Goal: Obtain resource: Obtain resource

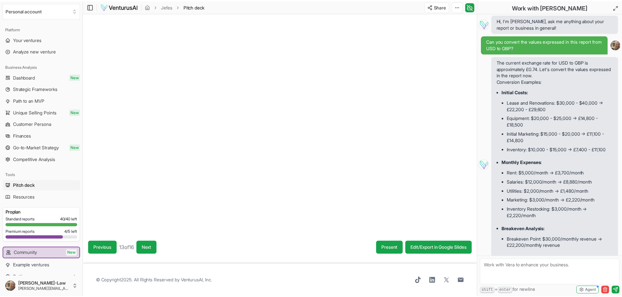
scroll to position [24, 0]
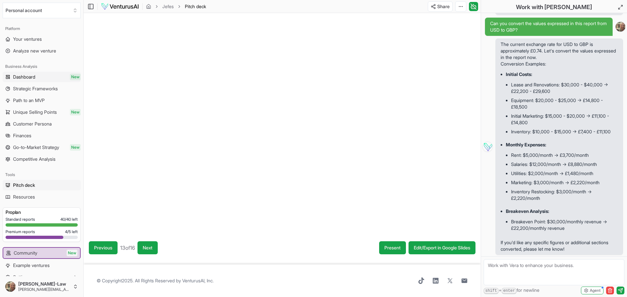
click at [17, 78] on span "Dashboard" at bounding box center [24, 77] width 22 height 7
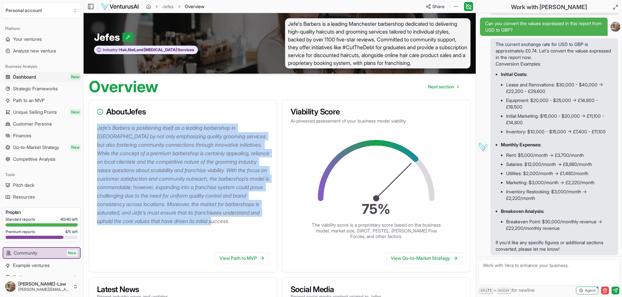
drag, startPoint x: 98, startPoint y: 129, endPoint x: 149, endPoint y: 230, distance: 113.4
click at [149, 226] on p "Jefe's Barbers is positioning itself as a leading barbershop in [GEOGRAPHIC_DAT…" at bounding box center [184, 175] width 175 height 102
click at [445, 87] on span "Next section" at bounding box center [441, 87] width 26 height 7
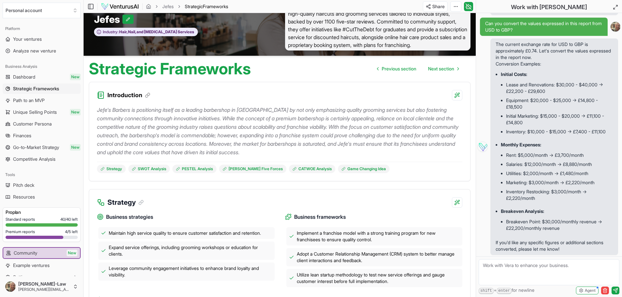
scroll to position [33, 0]
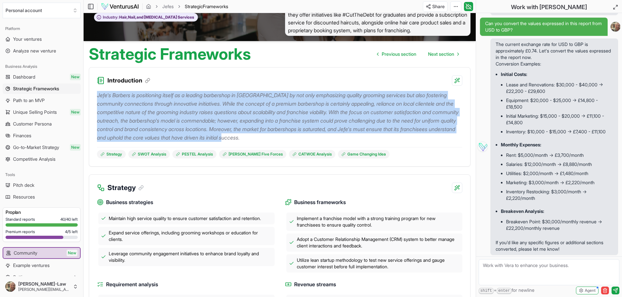
drag, startPoint x: 98, startPoint y: 93, endPoint x: 403, endPoint y: 139, distance: 308.6
click at [403, 139] on p "Jefe's Barbers is positioning itself as a leading barbershop in [GEOGRAPHIC_DAT…" at bounding box center [279, 116] width 365 height 51
copy p "Jefe's Barbers is positioning itself as a leading barbershop in [GEOGRAPHIC_DAT…"
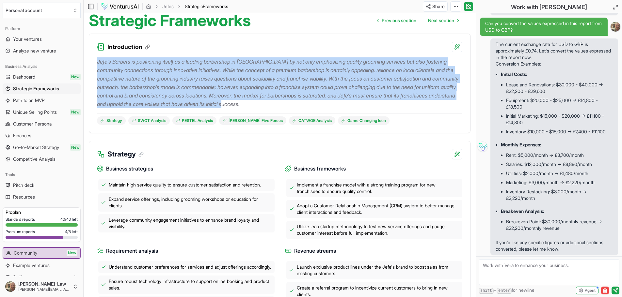
scroll to position [131, 0]
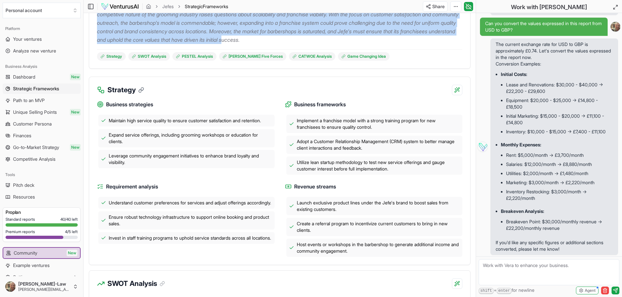
click at [143, 89] on icon at bounding box center [141, 90] width 6 height 6
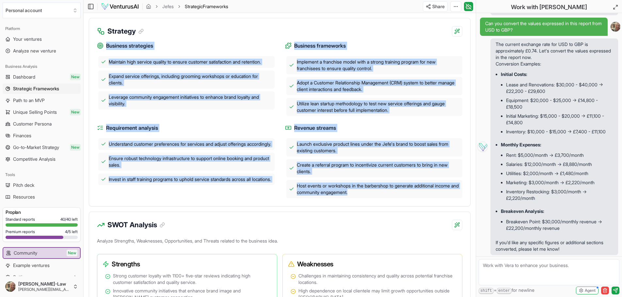
drag, startPoint x: 106, startPoint y: 44, endPoint x: 453, endPoint y: 198, distance: 379.3
click at [453, 198] on div "Business strategies Maintain high service quality to ensure customer satisfacti…" at bounding box center [279, 118] width 365 height 162
copy div "Business strategies Maintain high service quality to ensure customer satisfacti…"
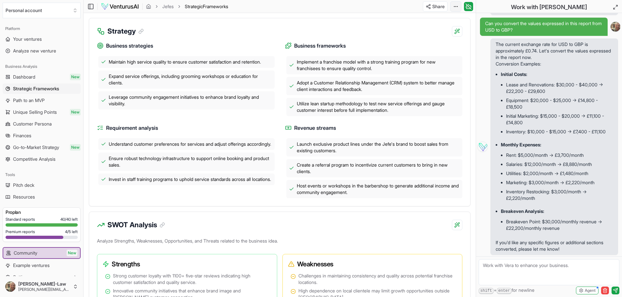
click at [434, 39] on div "Edit in Google Docs" at bounding box center [430, 41] width 53 height 10
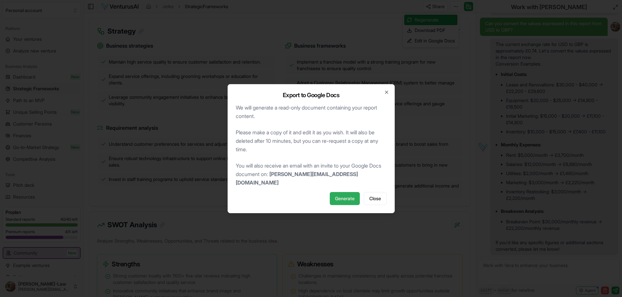
click at [344, 197] on span "Generate" at bounding box center [345, 198] width 20 height 7
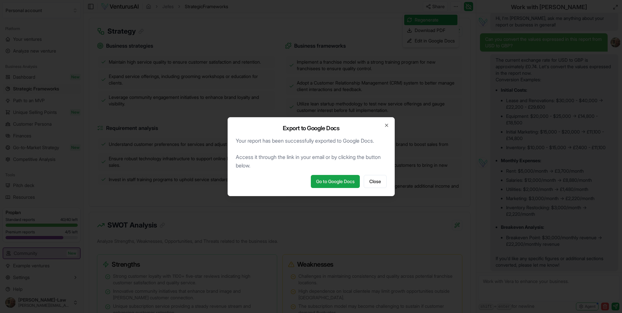
scroll to position [8, 0]
click at [374, 180] on span "Close" at bounding box center [375, 181] width 12 height 7
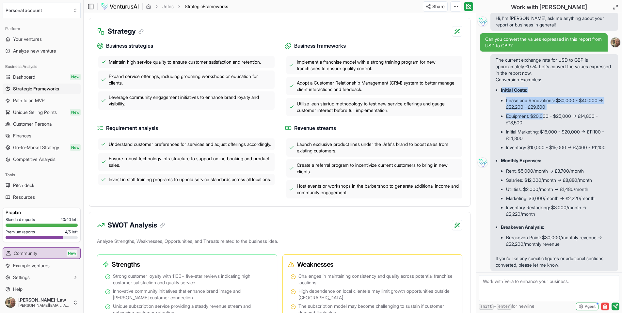
drag, startPoint x: 502, startPoint y: 85, endPoint x: 556, endPoint y: 125, distance: 67.2
click at [548, 210] on li "Inventory Restocking: $3,000/month -> £2,220/month" at bounding box center [559, 211] width 107 height 16
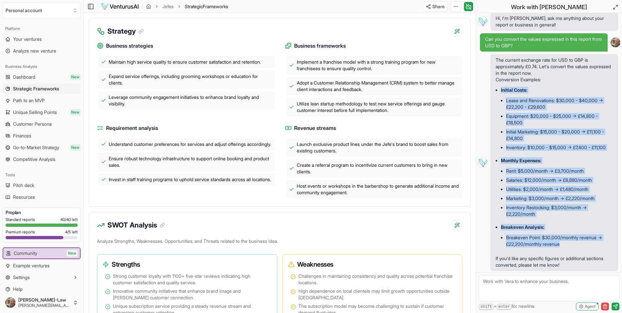
drag, startPoint x: 565, startPoint y: 245, endPoint x: 494, endPoint y: 79, distance: 180.8
click at [494, 79] on span "The current exchange rate for USD to GBP is approximately £0.74. Let's convert …" at bounding box center [554, 162] width 128 height 217
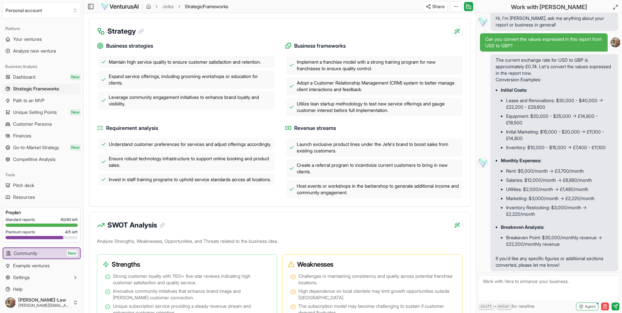
drag, startPoint x: 510, startPoint y: 80, endPoint x: 493, endPoint y: 102, distance: 28.5
click at [491, 102] on span "The current exchange rate for USD to GBP is approximately £0.74. Let's convert …" at bounding box center [554, 162] width 128 height 217
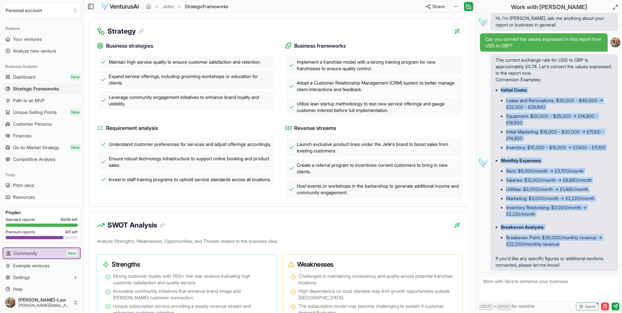
drag, startPoint x: 566, startPoint y: 243, endPoint x: 496, endPoint y: 81, distance: 176.3
click at [496, 83] on ul "Initial Costs: Lease and Renovations: $30,000 - $40,000 -> £22,200 - £29,600 Eq…" at bounding box center [553, 169] width 117 height 172
copy ul "Initial Costs: Lease and Renovations: $30,000 - $40,000 -> £22,200 - £29,600 Eq…"
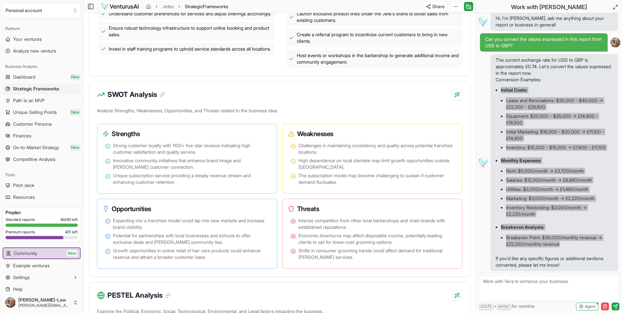
scroll to position [0, 0]
